Goal: Entertainment & Leisure: Consume media (video, audio)

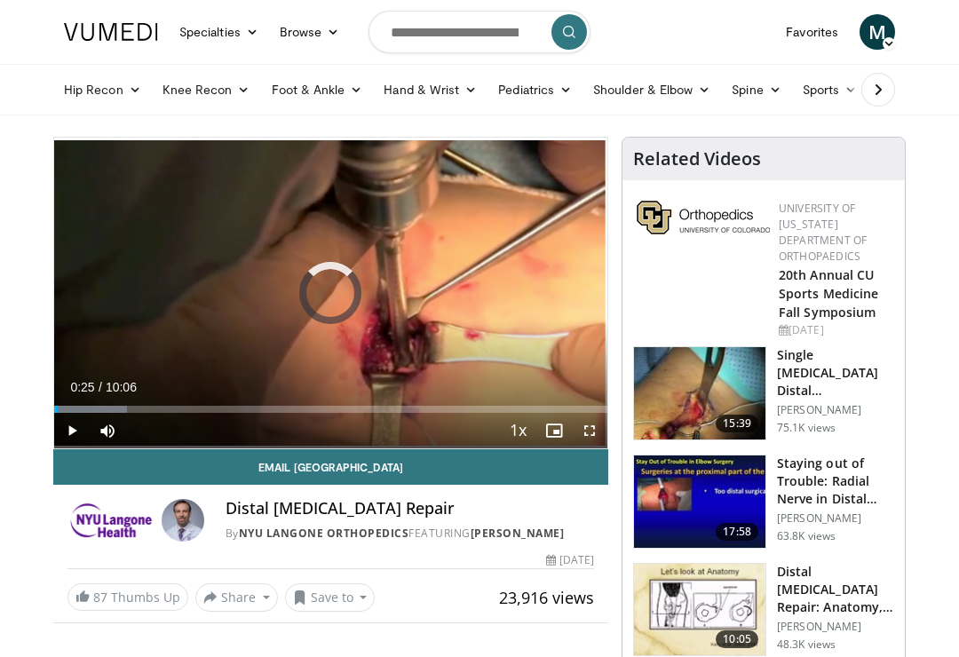
click at [58, 406] on div "Progress Bar" at bounding box center [56, 409] width 4 height 7
click at [96, 409] on div "Progress Bar" at bounding box center [118, 409] width 91 height 7
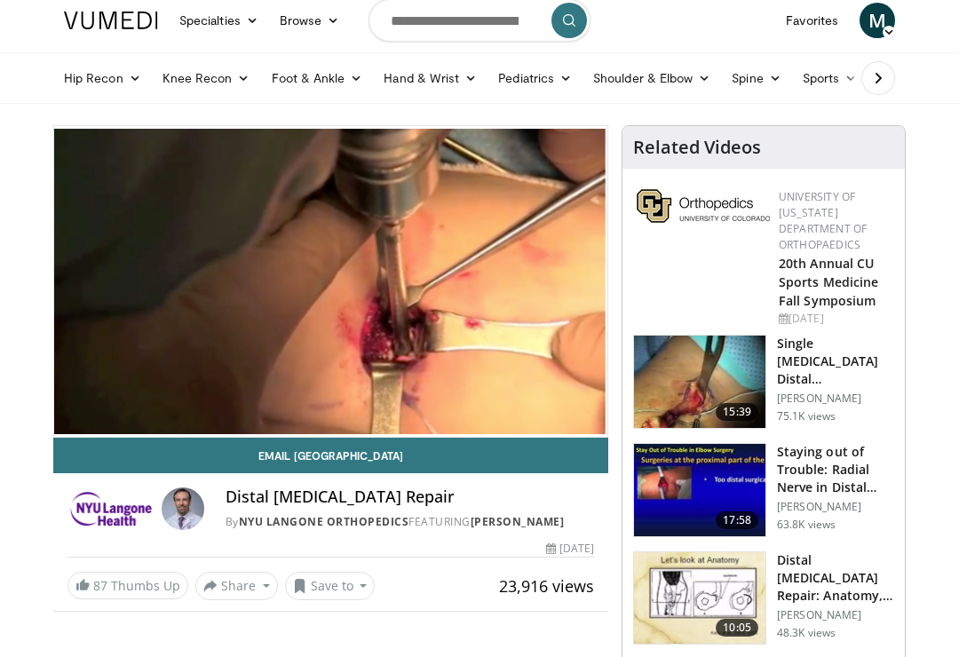
scroll to position [12, 0]
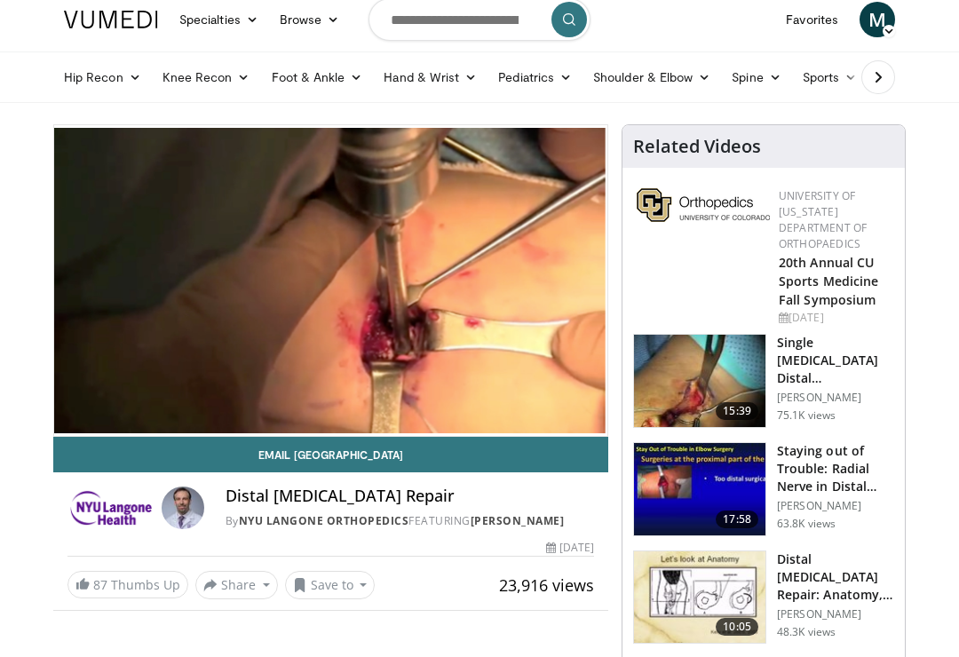
click at [817, 563] on h3 "Distal [MEDICAL_DATA] Repair: Anatomy, Approaches & Complications" at bounding box center [835, 577] width 117 height 53
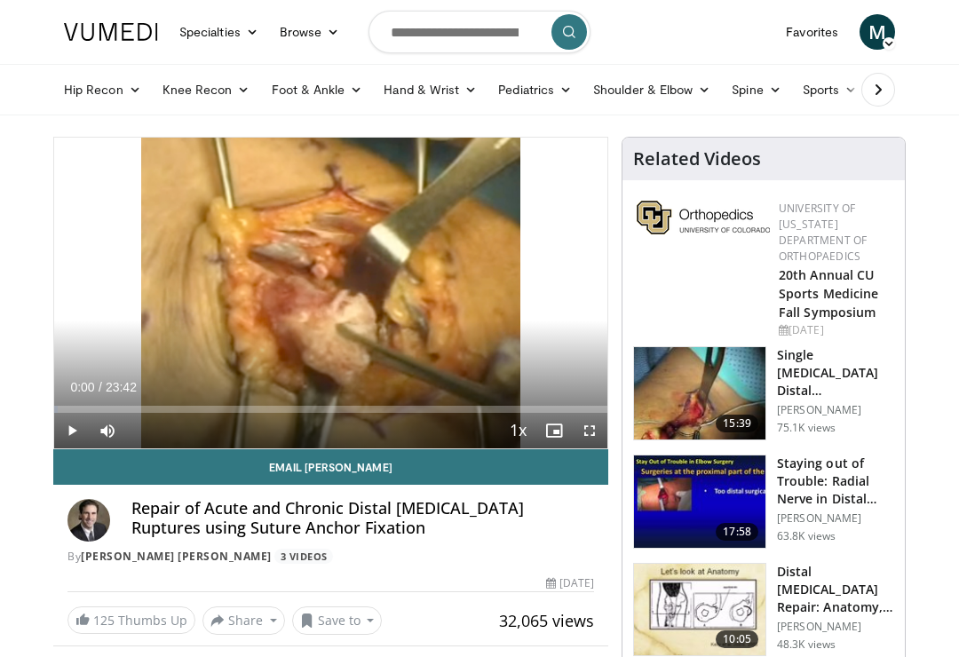
click at [820, 588] on h3 "Distal [MEDICAL_DATA] Repair: Anatomy, Approaches & Complications" at bounding box center [835, 589] width 117 height 53
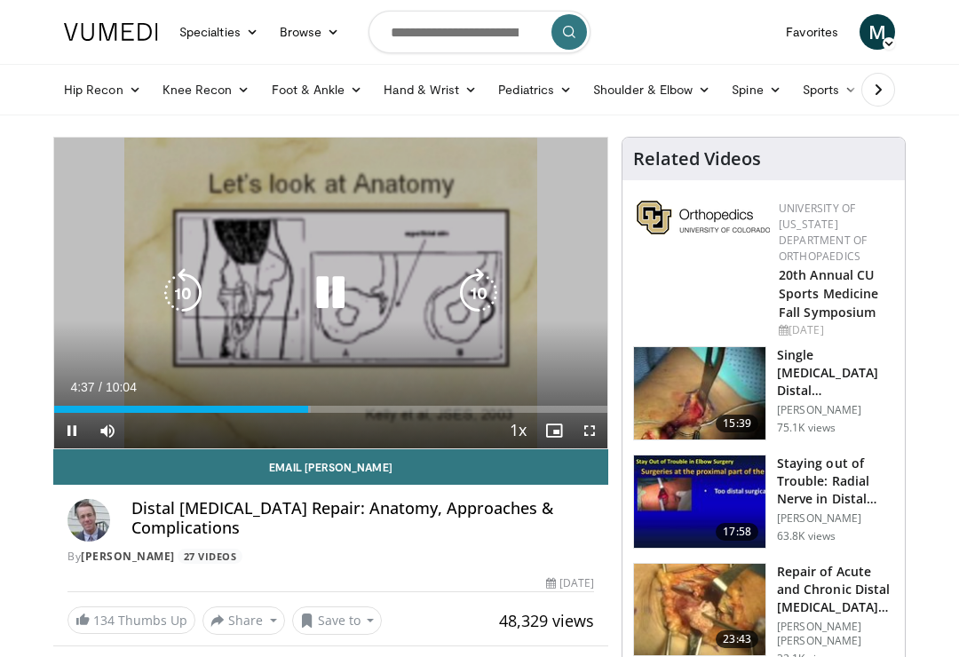
click at [489, 285] on icon "Video Player" at bounding box center [479, 293] width 50 height 50
click at [480, 292] on icon "Video Player" at bounding box center [479, 293] width 50 height 50
click at [488, 272] on icon "Video Player" at bounding box center [479, 293] width 50 height 50
click at [485, 294] on icon "Video Player" at bounding box center [479, 293] width 50 height 50
click at [492, 297] on icon "Video Player" at bounding box center [479, 293] width 50 height 50
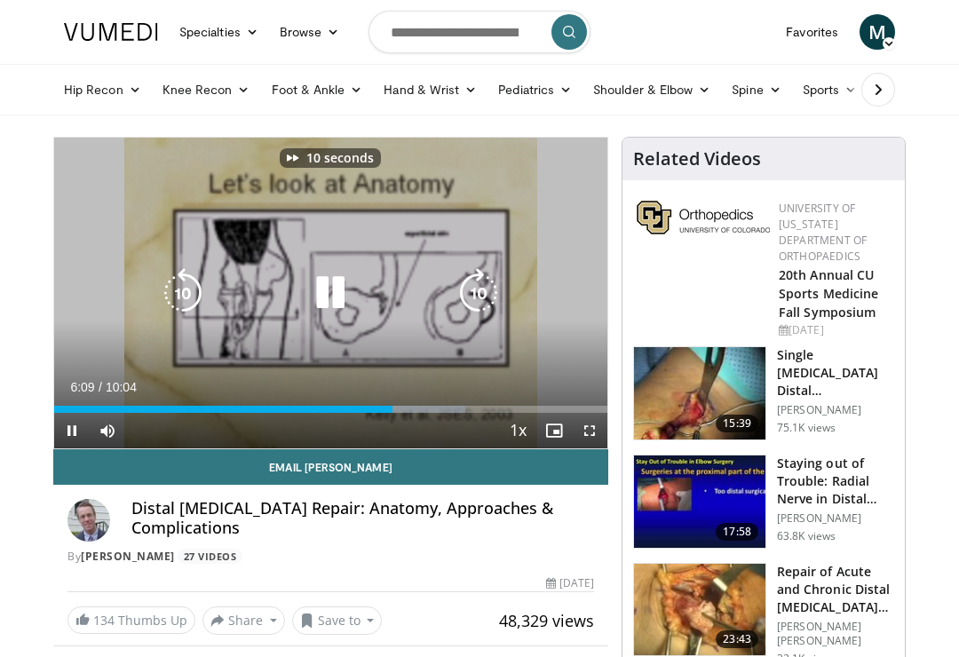
click at [486, 289] on icon "Video Player" at bounding box center [479, 293] width 50 height 50
click at [477, 275] on icon "Video Player" at bounding box center [479, 293] width 50 height 50
click at [478, 299] on icon "Video Player" at bounding box center [479, 293] width 50 height 50
click at [474, 303] on icon "Video Player" at bounding box center [479, 293] width 50 height 50
click at [186, 299] on icon "Video Player" at bounding box center [183, 293] width 50 height 50
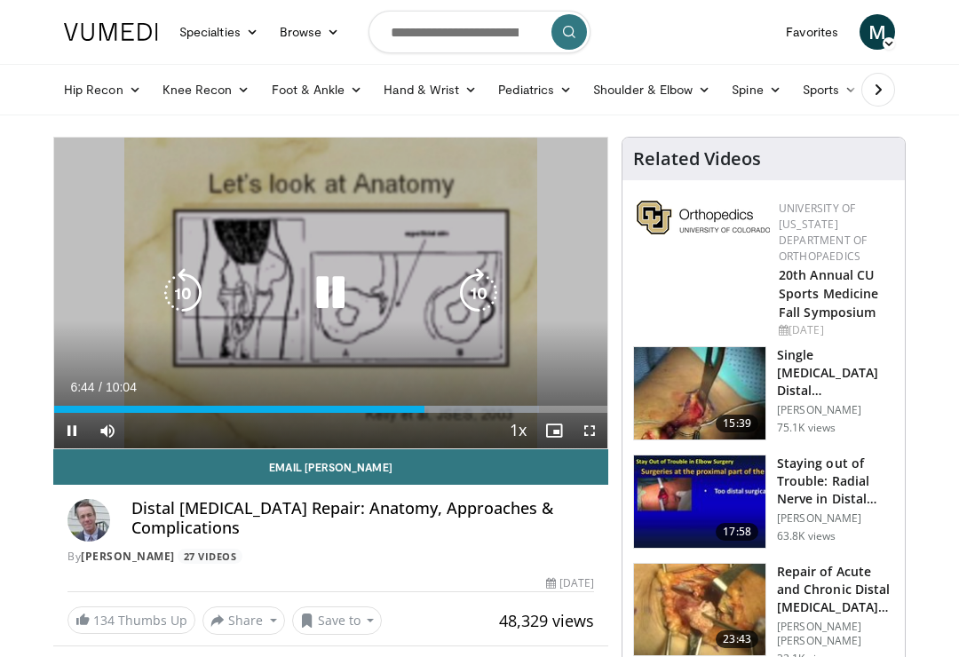
click at [547, 208] on div "10 seconds Tap to unmute" at bounding box center [330, 293] width 553 height 311
click at [479, 299] on icon "Video Player" at bounding box center [479, 293] width 50 height 50
click at [489, 280] on icon "Video Player" at bounding box center [479, 293] width 50 height 50
click at [489, 302] on icon "Video Player" at bounding box center [479, 293] width 50 height 50
click at [496, 297] on icon "Video Player" at bounding box center [479, 293] width 50 height 50
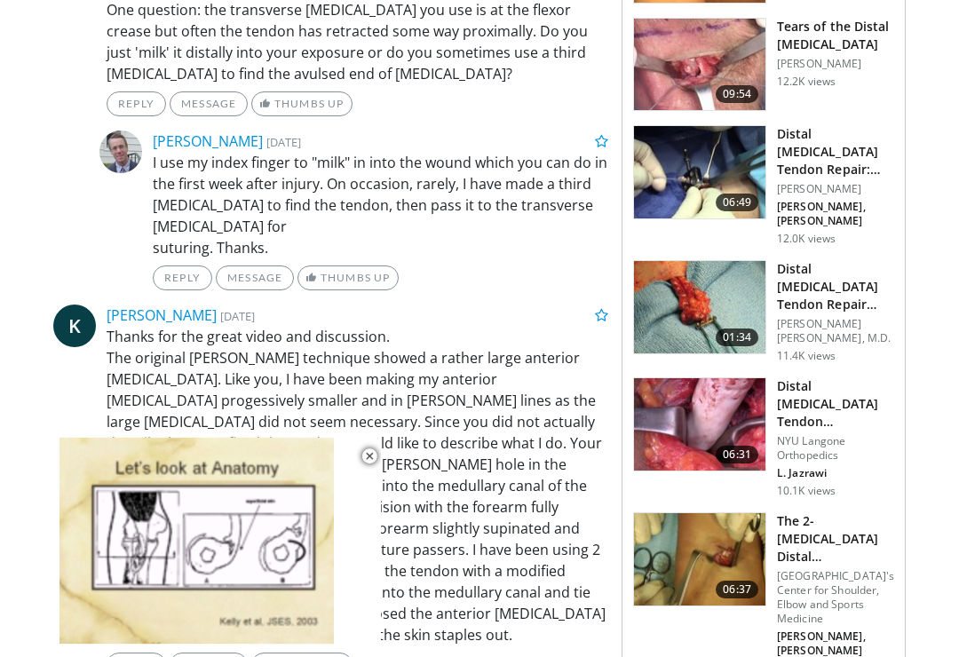
scroll to position [1013, 0]
click at [826, 260] on h3 "Distal [MEDICAL_DATA] Tendon Repair Using the Endobutton Technique" at bounding box center [835, 286] width 117 height 53
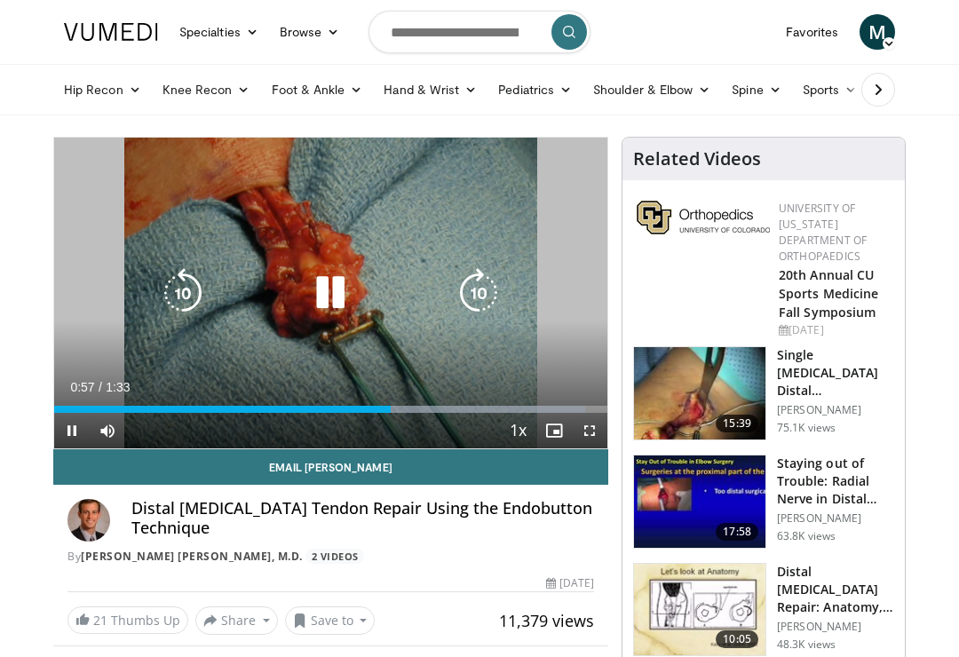
click at [344, 297] on icon "Video Player" at bounding box center [330, 293] width 50 height 50
